Goal: Task Accomplishment & Management: Complete application form

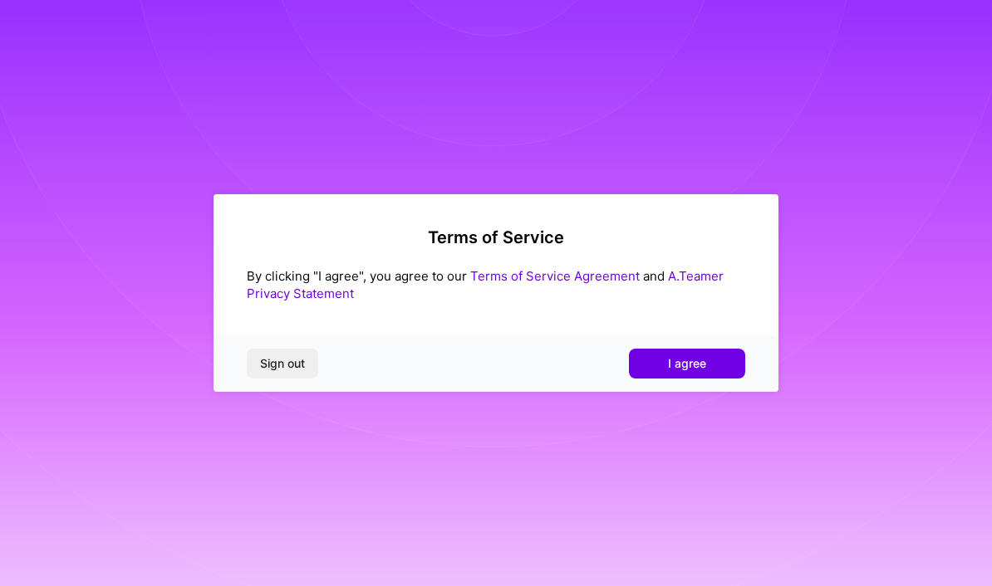
click at [703, 373] on button "I agree" at bounding box center [687, 364] width 116 height 30
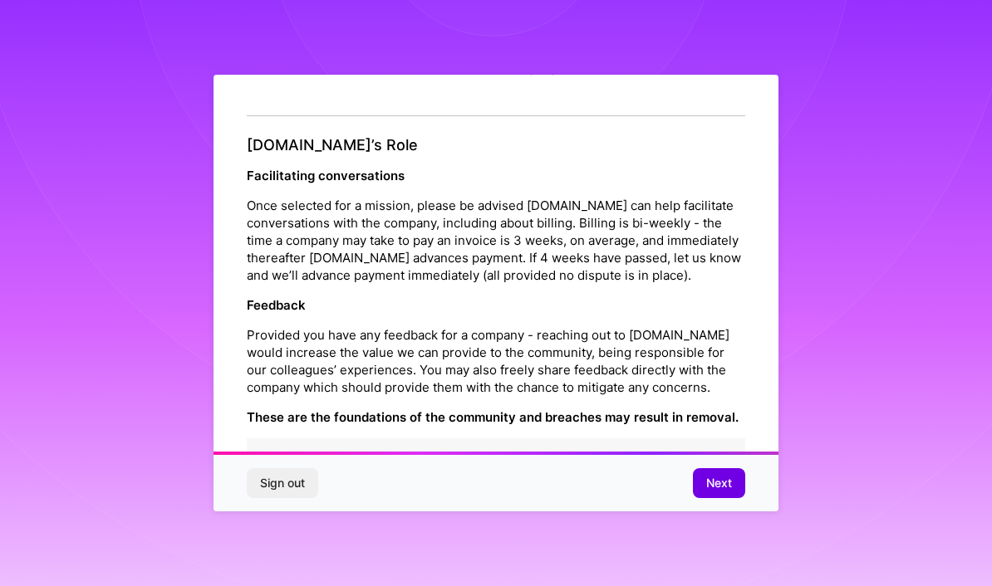
scroll to position [1787, 0]
click at [715, 492] on span "Next" at bounding box center [719, 483] width 26 height 17
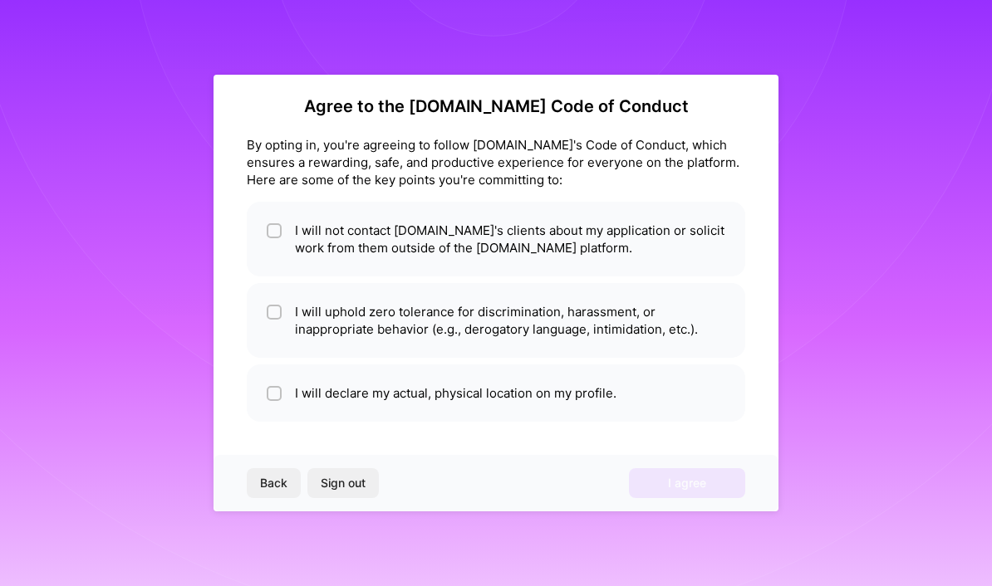
scroll to position [0, 0]
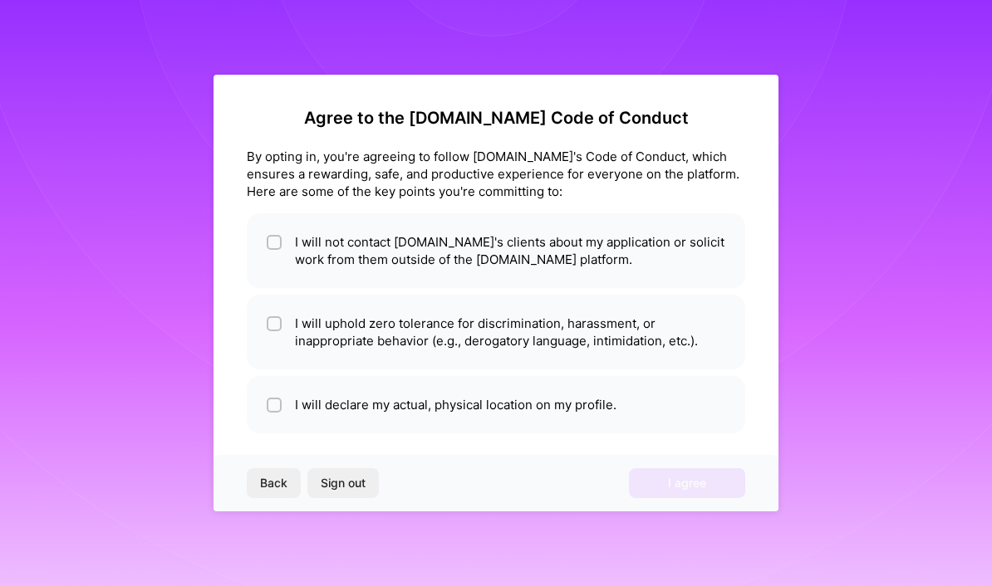
click at [280, 233] on span at bounding box center [274, 250] width 15 height 35
checkbox input "true"
click at [264, 326] on li "I will uphold zero tolerance for discrimination, harassment, or inappropriate b…" at bounding box center [496, 332] width 498 height 75
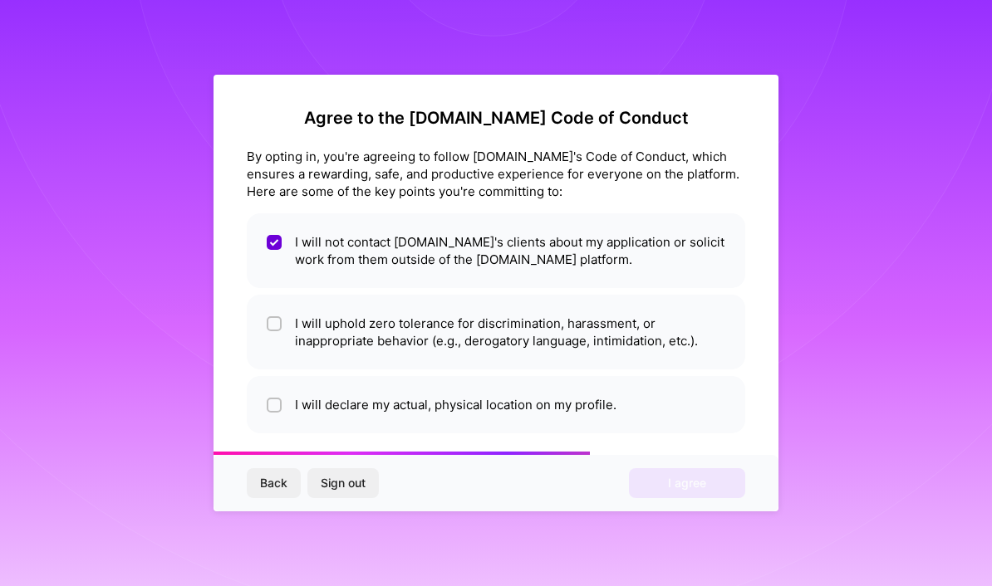
checkbox input "true"
click at [270, 404] on input "checkbox" at bounding box center [276, 406] width 12 height 12
checkbox input "true"
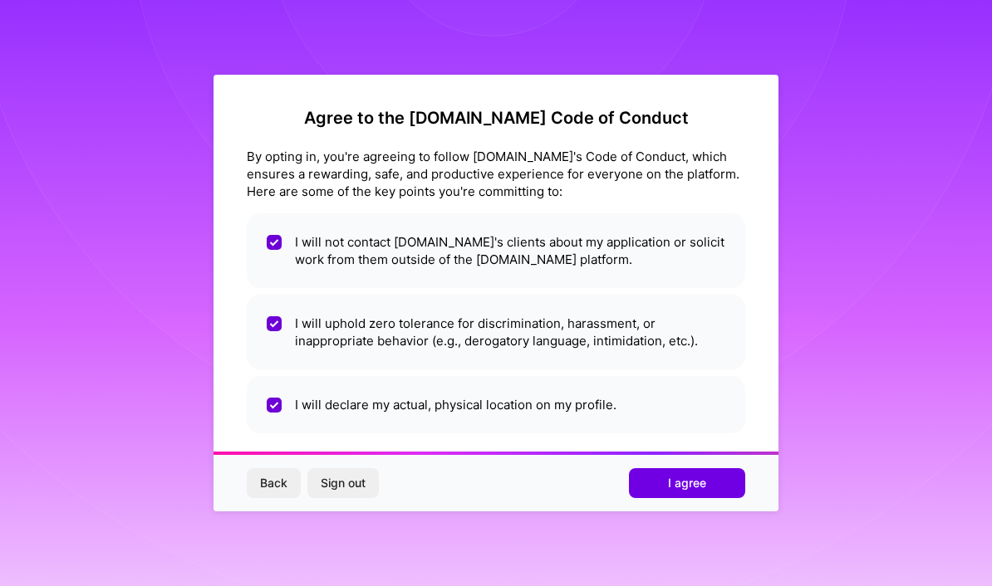
click at [685, 489] on span "I agree" at bounding box center [687, 483] width 38 height 17
